Goal: Learn about a topic

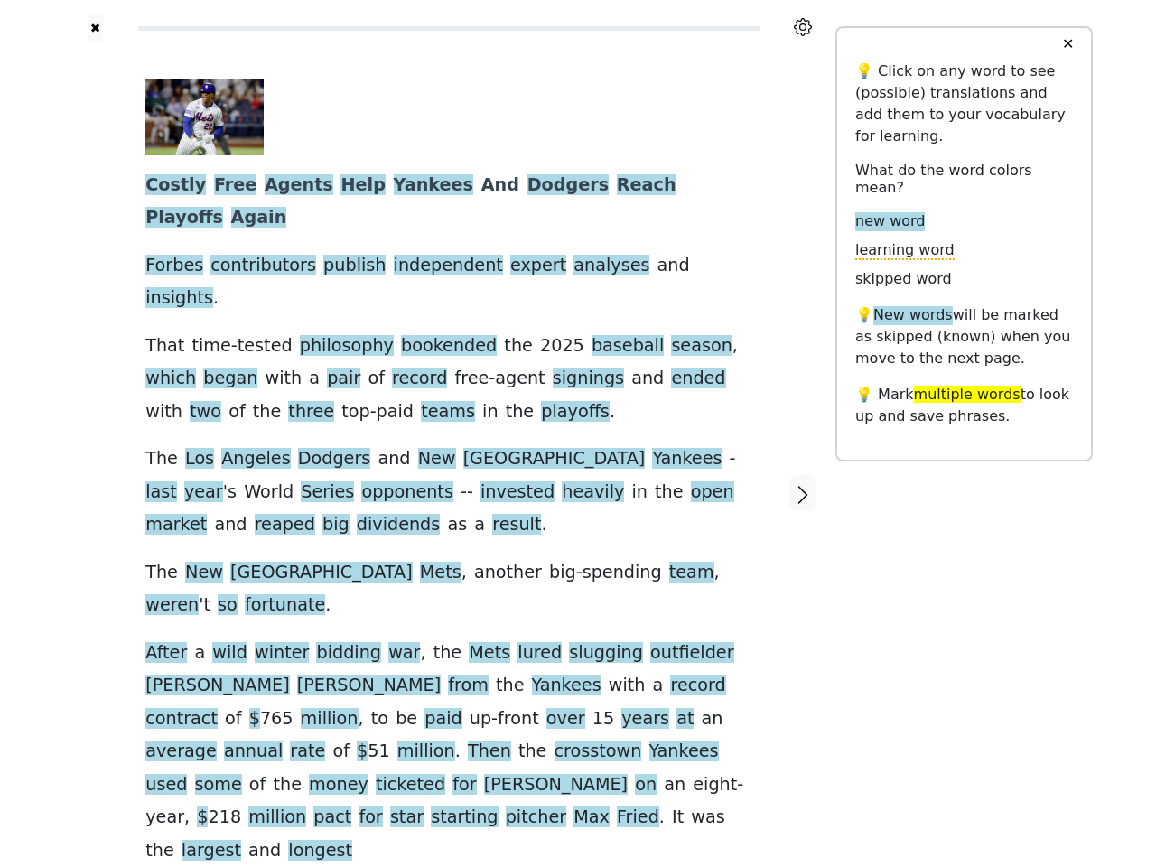
click at [315, 514] on span "reaped" at bounding box center [285, 525] width 61 height 23
click at [803, 27] on icon at bounding box center [803, 27] width 18 height 18
click at [95, 422] on div at bounding box center [95, 493] width 64 height 902
click at [691, 481] on span "open" at bounding box center [712, 492] width 43 height 23
click at [170, 186] on span "Costly" at bounding box center [175, 185] width 61 height 23
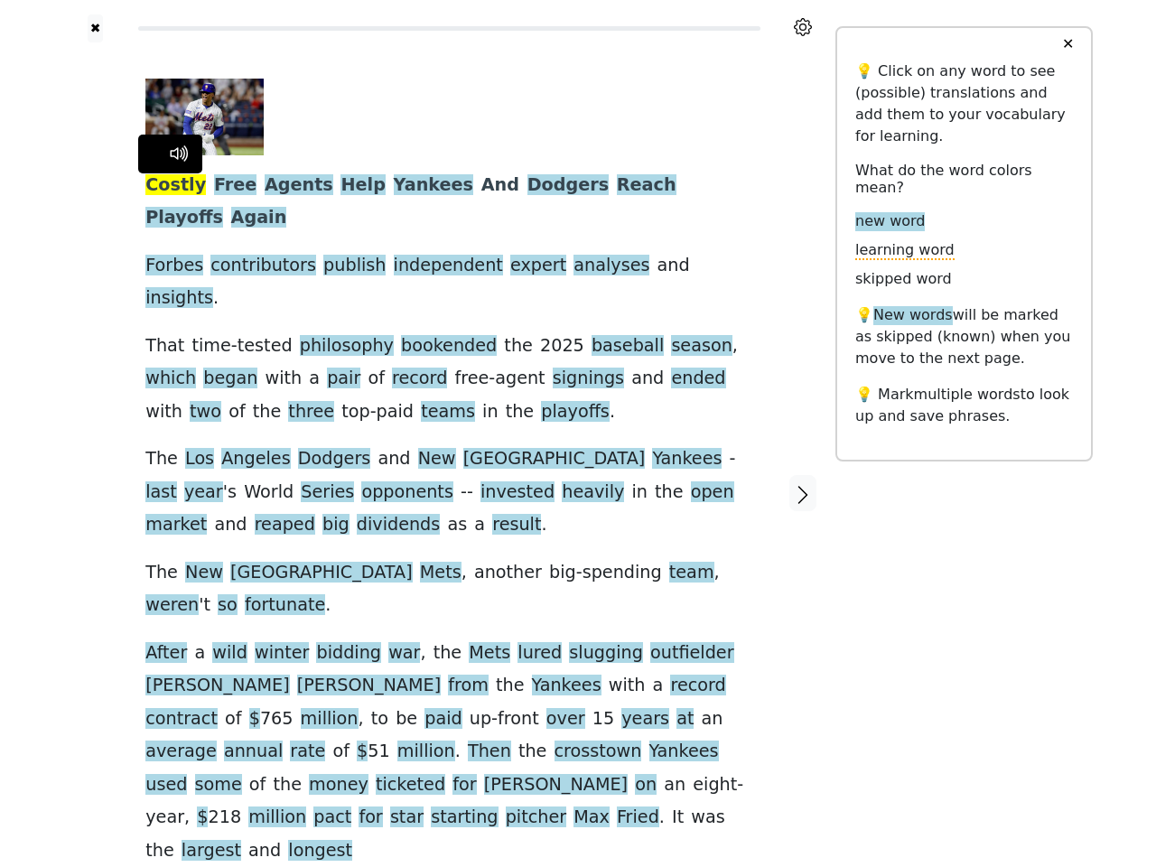
click at [220, 186] on span "Free" at bounding box center [235, 185] width 42 height 23
click at [272, 186] on span "Agents" at bounding box center [299, 185] width 69 height 23
click at [341, 186] on span "Help" at bounding box center [363, 185] width 44 height 23
click at [394, 186] on span "Yankees" at bounding box center [433, 185] width 79 height 23
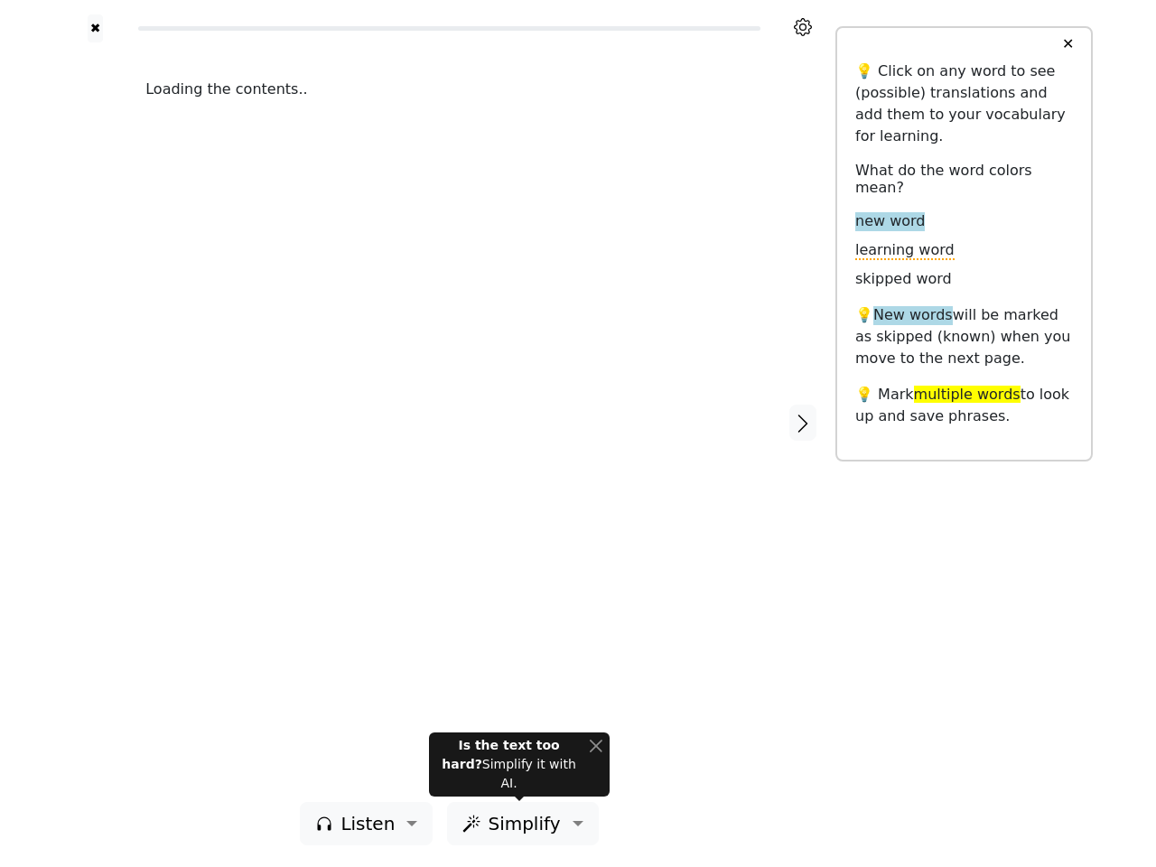
click at [578, 434] on div "Loading the contents.." at bounding box center [449, 422] width 644 height 760
click at [803, 27] on icon at bounding box center [803, 27] width 18 height 18
